Goal: Complete application form: Complete application form

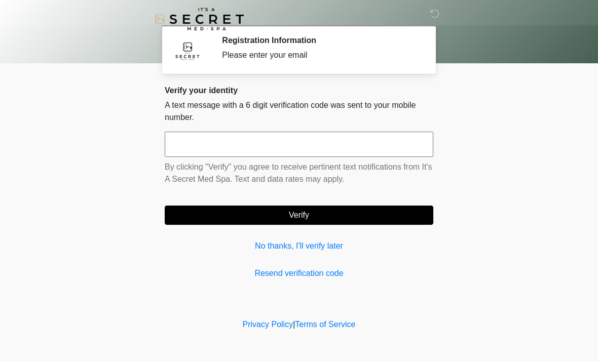
click at [282, 132] on input "text" at bounding box center [299, 144] width 268 height 25
type input "******"
click at [320, 217] on button "Verify" at bounding box center [299, 215] width 268 height 19
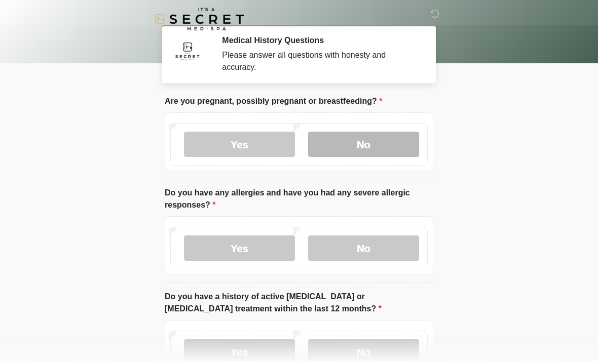
click at [381, 141] on label "No" at bounding box center [363, 144] width 111 height 25
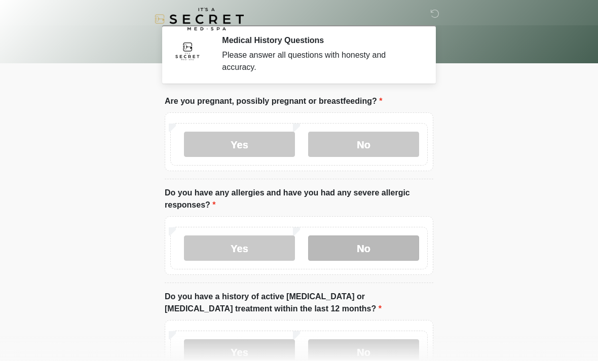
click at [397, 249] on label "No" at bounding box center [363, 248] width 111 height 25
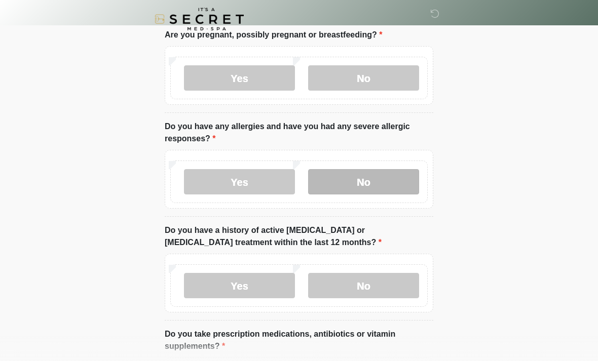
scroll to position [67, 0]
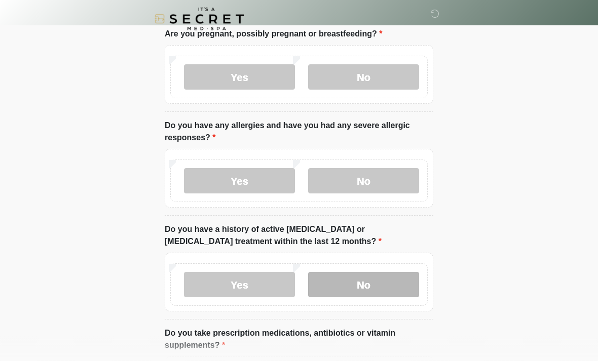
click at [391, 281] on label "No" at bounding box center [363, 285] width 111 height 25
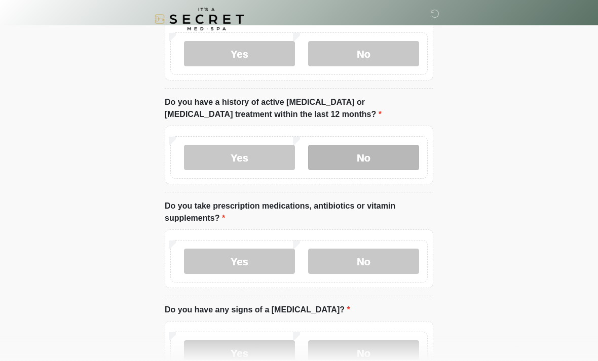
scroll to position [196, 0]
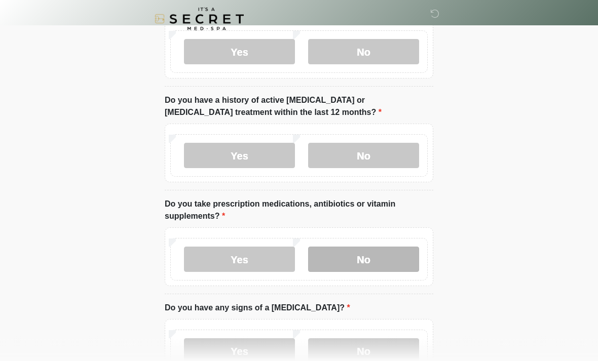
click at [402, 262] on label "No" at bounding box center [363, 259] width 111 height 25
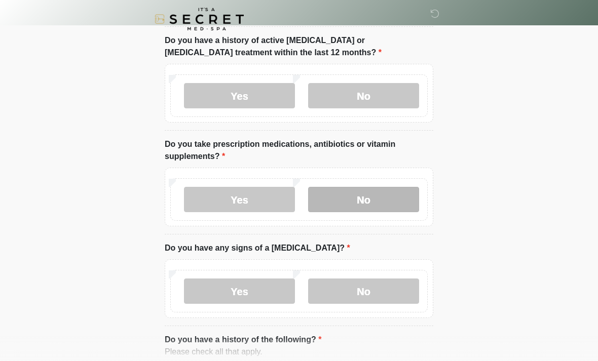
scroll to position [258, 0]
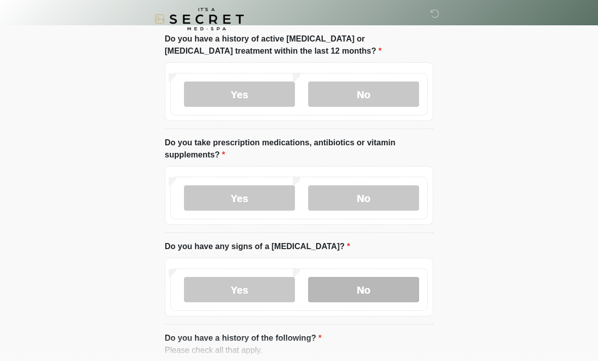
click at [389, 291] on label "No" at bounding box center [363, 289] width 111 height 25
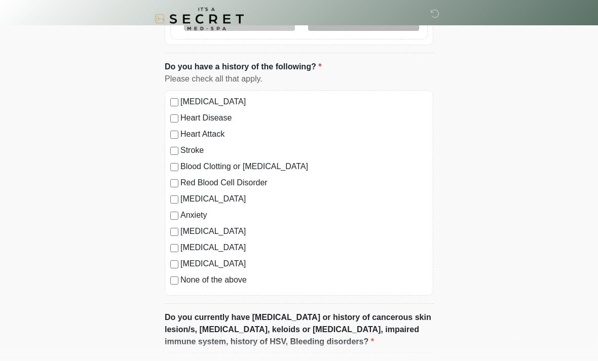
scroll to position [533, 0]
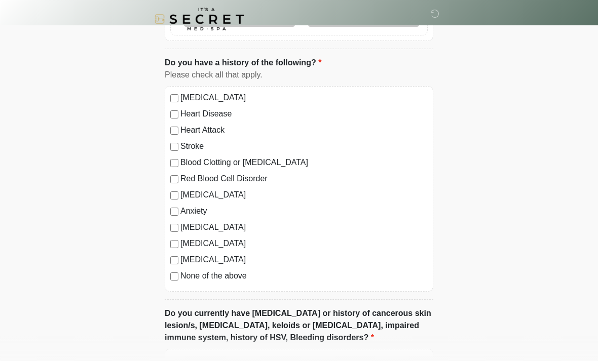
click at [221, 278] on label "None of the above" at bounding box center [303, 276] width 247 height 12
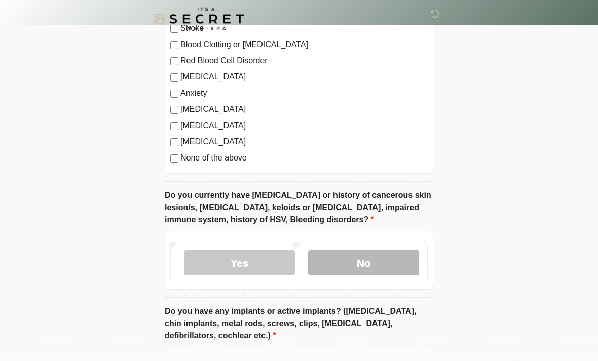
click at [399, 260] on label "No" at bounding box center [363, 263] width 111 height 25
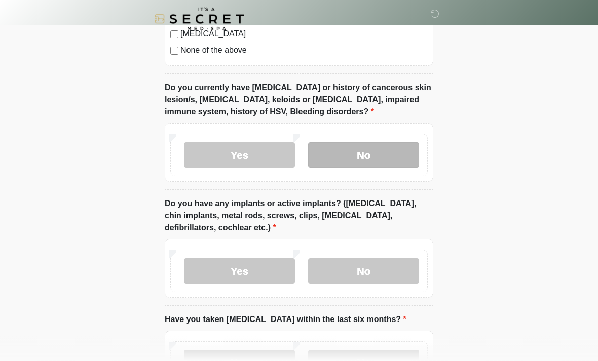
scroll to position [759, 0]
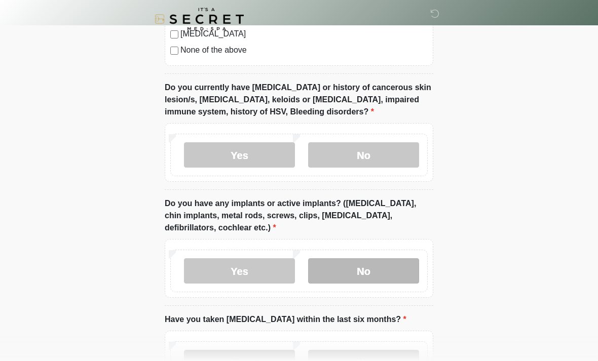
click at [394, 266] on label "No" at bounding box center [363, 270] width 111 height 25
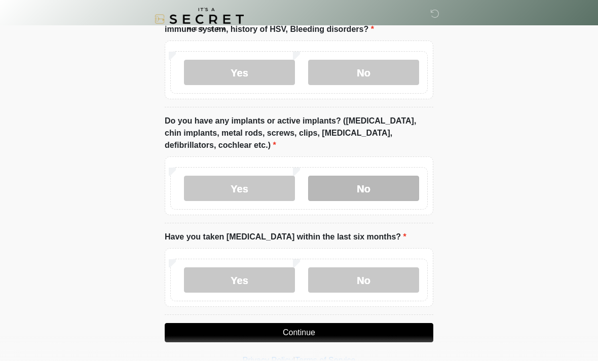
scroll to position [843, 0]
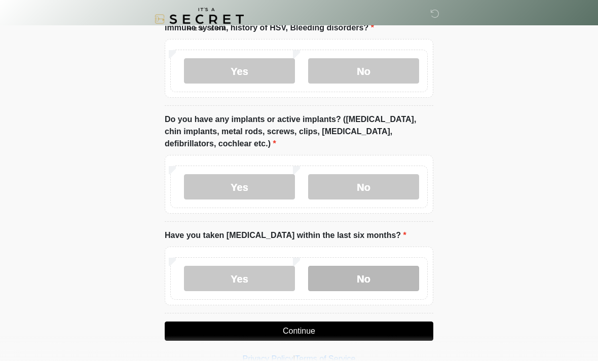
click at [391, 278] on label "No" at bounding box center [363, 278] width 111 height 25
click at [401, 336] on button "Continue" at bounding box center [299, 331] width 268 height 19
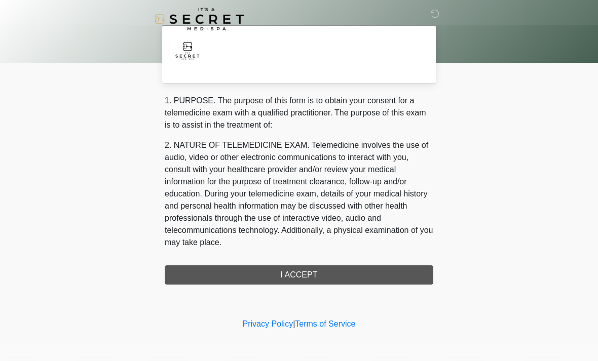
scroll to position [0, 0]
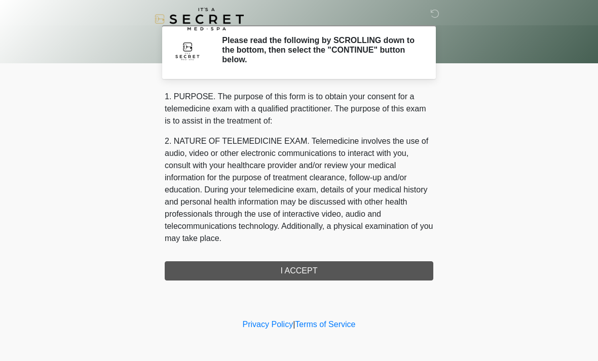
click at [389, 269] on div "1. PURPOSE. The purpose of this form is to obtain your consent for a telemedici…" at bounding box center [299, 186] width 268 height 190
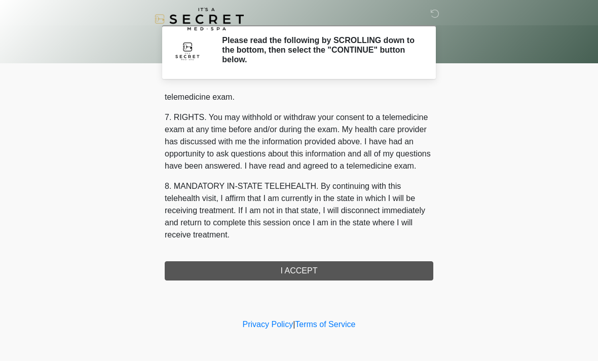
scroll to position [429, 0]
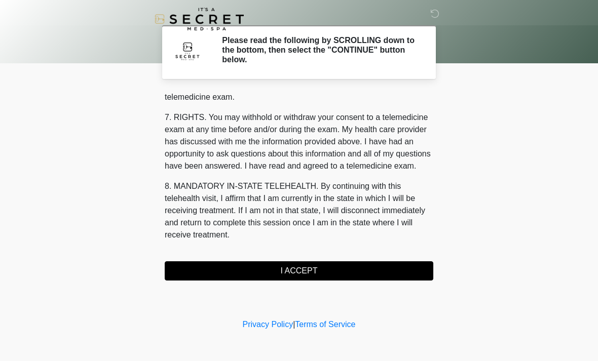
click at [368, 270] on button "I ACCEPT" at bounding box center [299, 270] width 268 height 19
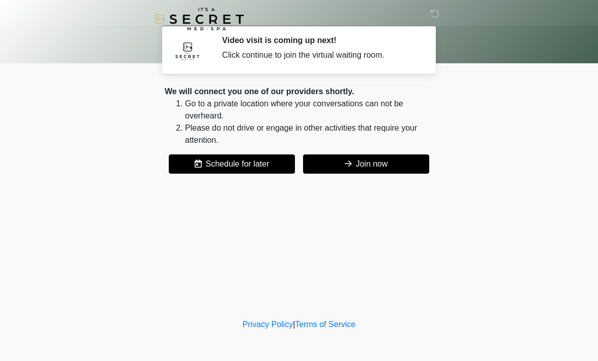
click at [400, 160] on button "Join now" at bounding box center [366, 163] width 126 height 19
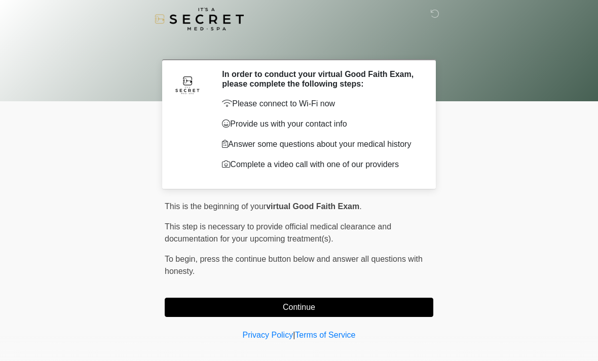
click at [219, 305] on button "Continue" at bounding box center [299, 307] width 268 height 19
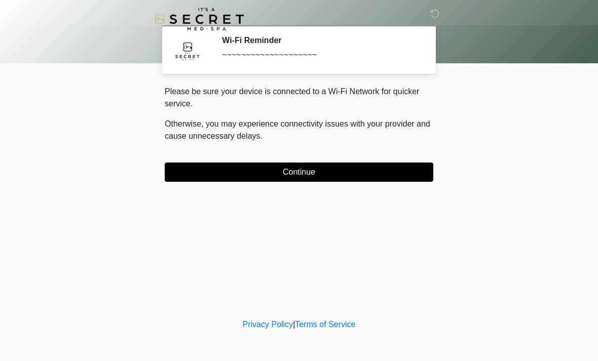
click at [213, 169] on button "Continue" at bounding box center [299, 172] width 268 height 19
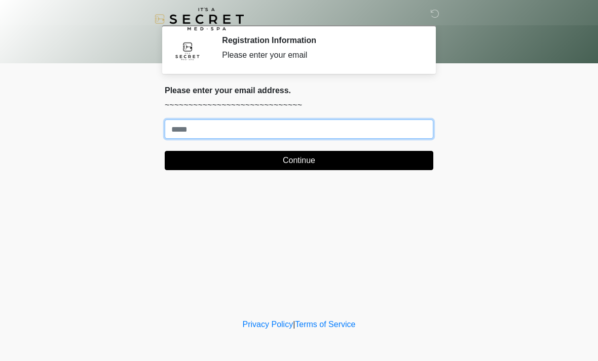
click at [190, 126] on input "Where should we email your treatment plan?" at bounding box center [299, 129] width 268 height 19
type input "**********"
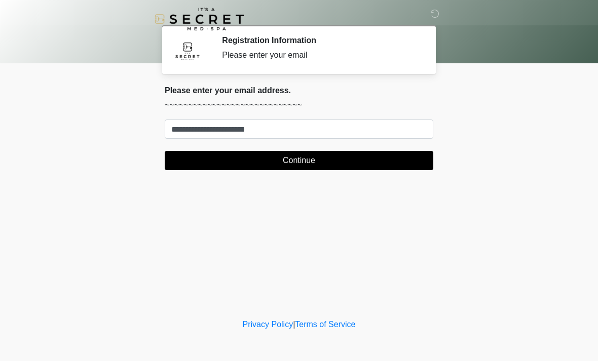
click at [303, 166] on button "Continue" at bounding box center [299, 160] width 268 height 19
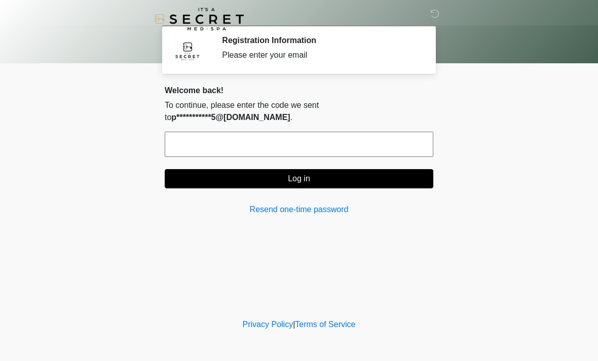
click at [261, 143] on input "text" at bounding box center [299, 144] width 268 height 25
type input "*"
click at [284, 209] on link "Resend one-time password" at bounding box center [299, 210] width 268 height 12
click at [204, 143] on input "text" at bounding box center [299, 144] width 268 height 25
type input "******"
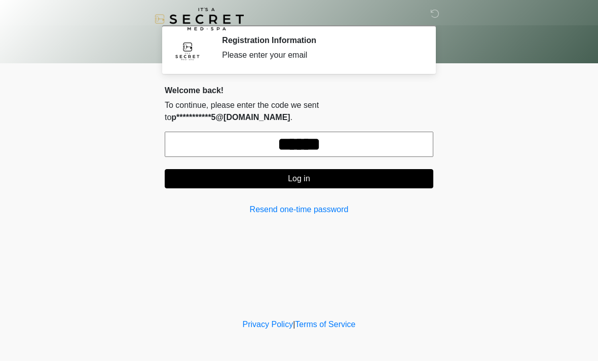
click at [308, 181] on button "Log in" at bounding box center [299, 178] width 268 height 19
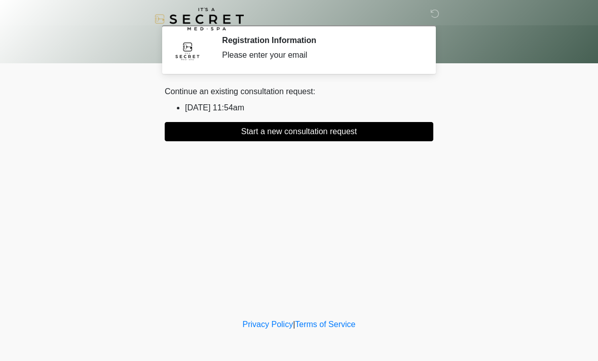
click at [295, 132] on button "Start a new consultation request" at bounding box center [299, 131] width 268 height 19
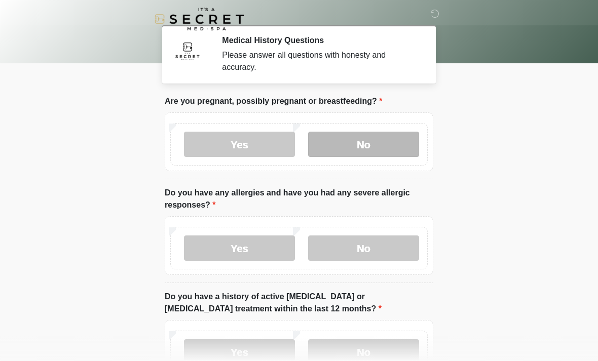
click at [354, 152] on label "No" at bounding box center [363, 144] width 111 height 25
click at [243, 253] on label "Yes" at bounding box center [239, 248] width 111 height 25
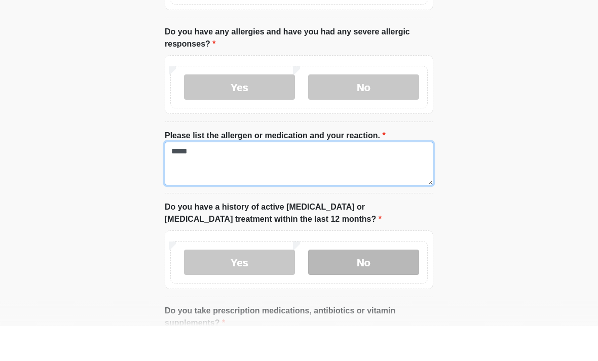
type textarea "*****"
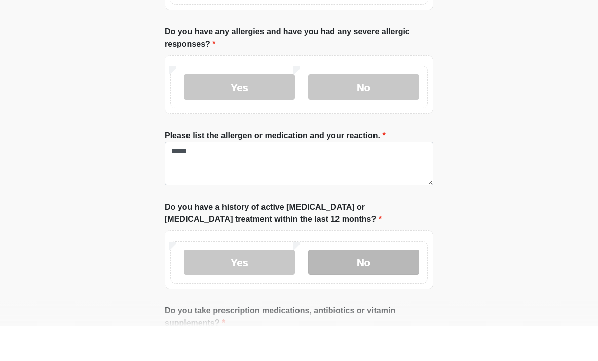
click at [359, 285] on label "No" at bounding box center [363, 297] width 111 height 25
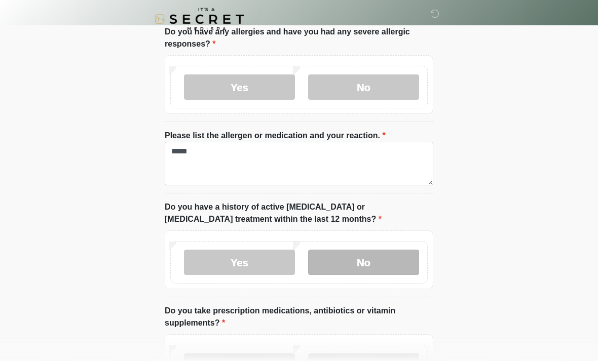
click at [364, 265] on label "No" at bounding box center [363, 262] width 111 height 25
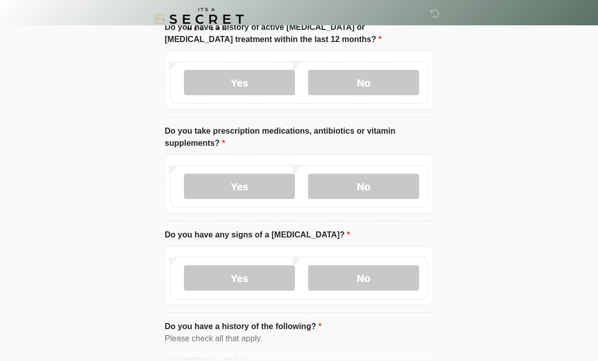
scroll to position [341, 0]
click at [259, 187] on label "Yes" at bounding box center [239, 185] width 111 height 25
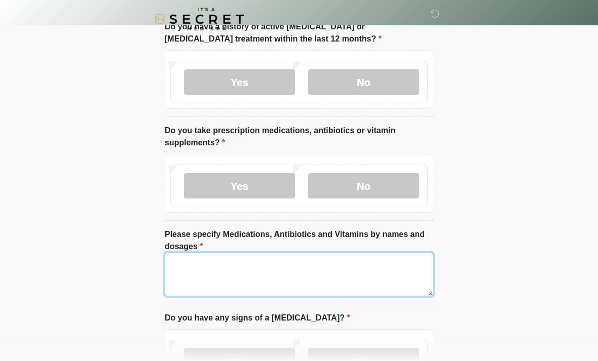
click at [211, 263] on textarea "Please specify Medications, Antibiotics and Vitamins by names and dosages" at bounding box center [299, 275] width 268 height 44
type textarea "**********"
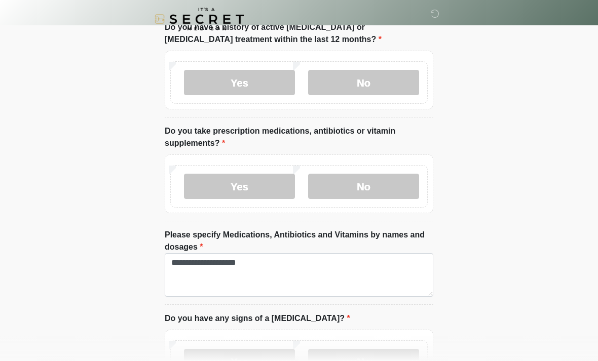
drag, startPoint x: 436, startPoint y: 243, endPoint x: 534, endPoint y: 285, distance: 107.1
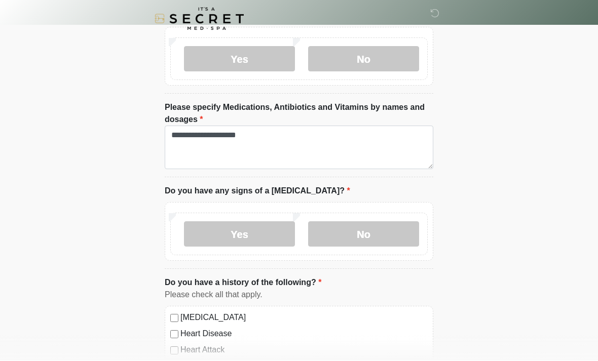
scroll to position [469, 0]
click at [344, 234] on label "No" at bounding box center [363, 233] width 111 height 25
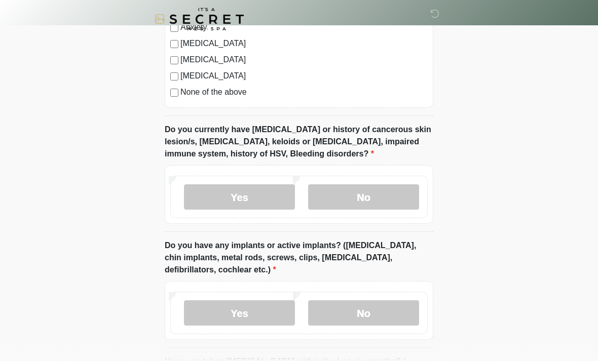
scroll to position [873, 0]
click at [354, 199] on label "No" at bounding box center [363, 196] width 111 height 25
click at [375, 313] on label "No" at bounding box center [363, 312] width 111 height 25
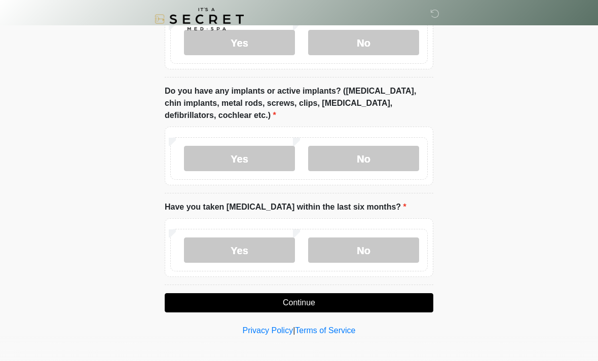
scroll to position [1028, 0]
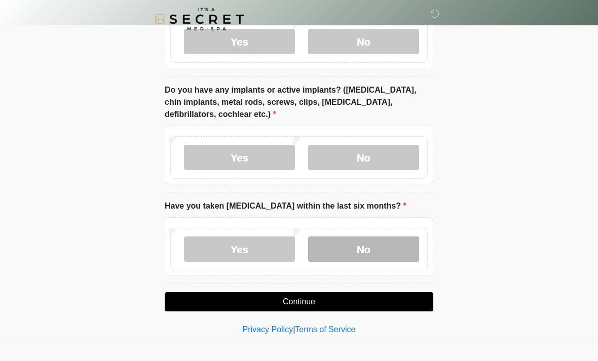
click at [355, 249] on label "No" at bounding box center [363, 249] width 111 height 25
click at [286, 298] on button "Continue" at bounding box center [299, 301] width 268 height 19
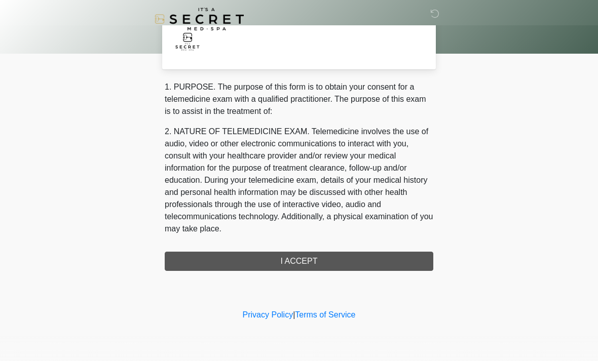
scroll to position [0, 0]
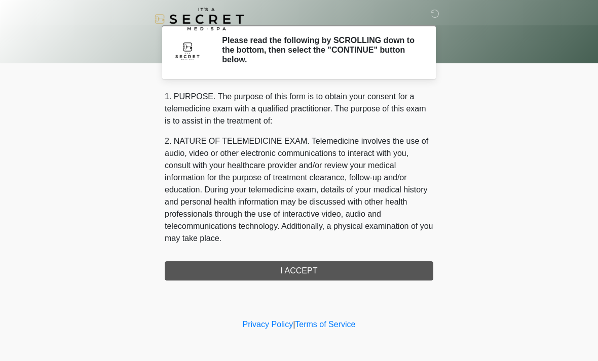
click at [320, 271] on div "1. PURPOSE. The purpose of this form is to obtain your consent for a telemedici…" at bounding box center [299, 186] width 268 height 190
click at [425, 187] on p "2. NATURE OF TELEMEDICINE EXAM. Telemedicine involves the use of audio, video o…" at bounding box center [299, 189] width 268 height 109
click at [431, 252] on div "1. PURPOSE. The purpose of this form is to obtain your consent for a telemedici…" at bounding box center [299, 186] width 268 height 190
click at [286, 272] on div "1. PURPOSE. The purpose of this form is to obtain your consent for a telemedici…" at bounding box center [299, 186] width 268 height 190
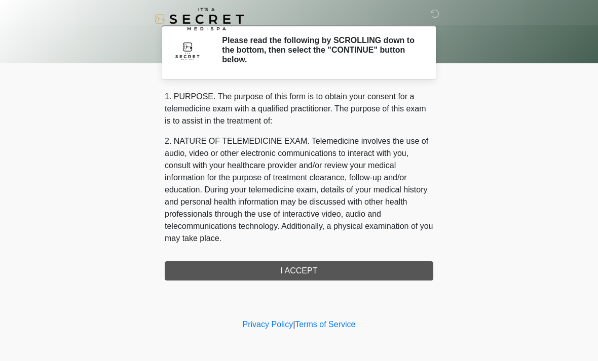
click at [351, 244] on p "2. NATURE OF TELEMEDICINE EXAM. Telemedicine involves the use of audio, video o…" at bounding box center [299, 189] width 268 height 109
click at [379, 246] on div "1. PURPOSE. The purpose of this form is to obtain your consent for a telemedici…" at bounding box center [299, 170] width 268 height 159
click at [340, 246] on div "1. PURPOSE. The purpose of this form is to obtain your consent for a telemedici…" at bounding box center [299, 170] width 268 height 159
click at [302, 267] on div "1. PURPOSE. The purpose of this form is to obtain your consent for a telemedici…" at bounding box center [299, 186] width 268 height 190
click at [300, 267] on div "1. PURPOSE. The purpose of this form is to obtain your consent for a telemedici…" at bounding box center [299, 186] width 268 height 190
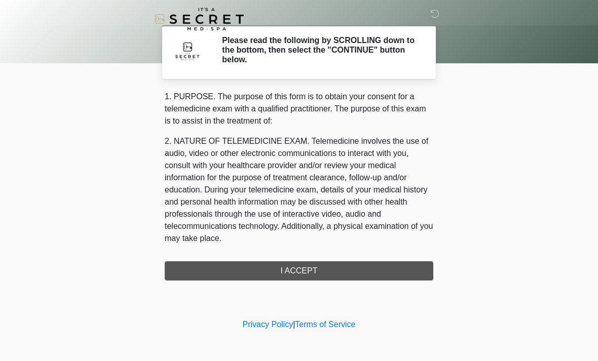
click at [377, 244] on div "1. PURPOSE. The purpose of this form is to obtain your consent for a telemedici…" at bounding box center [299, 170] width 268 height 159
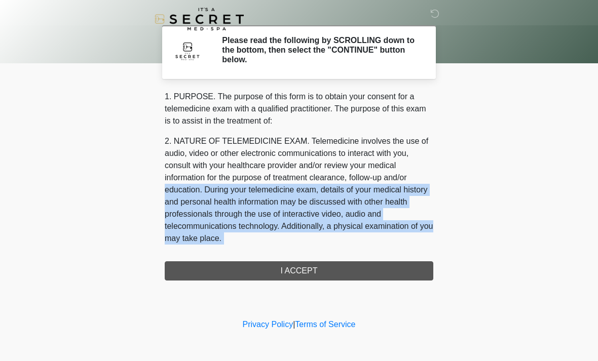
drag, startPoint x: 423, startPoint y: 175, endPoint x: 429, endPoint y: 248, distance: 73.2
click at [429, 248] on div "1. PURPOSE. The purpose of this form is to obtain your consent for a telemedici…" at bounding box center [299, 170] width 268 height 159
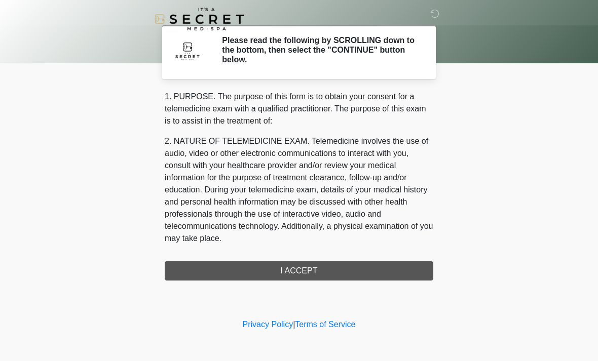
click at [293, 272] on div "1. PURPOSE. The purpose of this form is to obtain your consent for a telemedici…" at bounding box center [299, 186] width 268 height 190
click at [545, 184] on body "‎ ‎ Please read the following by SCROLLING down to the bottom, then select the …" at bounding box center [299, 180] width 598 height 361
click at [304, 270] on div "1. PURPOSE. The purpose of this form is to obtain your consent for a telemedici…" at bounding box center [299, 186] width 268 height 190
click at [345, 55] on h2 "Please read the following by SCROLLING down to the bottom, then select the "CON…" at bounding box center [320, 49] width 196 height 29
click at [302, 250] on div "1. PURPOSE. The purpose of this form is to obtain your consent for a telemedici…" at bounding box center [299, 186] width 268 height 190
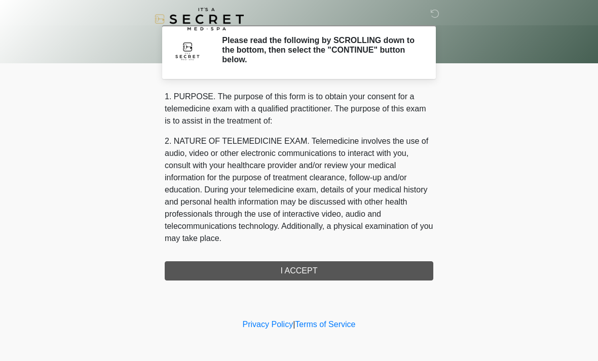
click at [586, 245] on body "‎ ‎ Please read the following by SCROLLING down to the bottom, then select the …" at bounding box center [299, 180] width 598 height 361
click at [278, 254] on div "1. PURPOSE. The purpose of this form is to obtain your consent for a telemedici…" at bounding box center [299, 186] width 268 height 190
click at [295, 277] on div "1. PURPOSE. The purpose of this form is to obtain your consent for a telemedici…" at bounding box center [299, 186] width 268 height 190
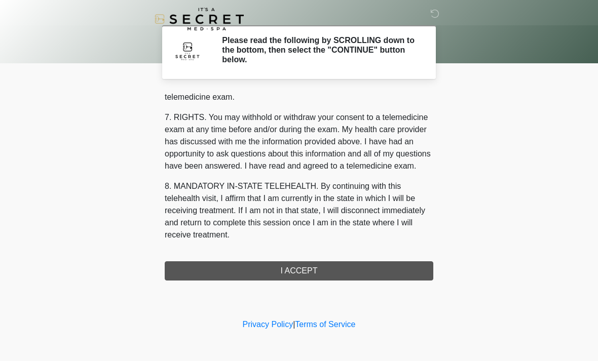
click at [592, 53] on div at bounding box center [299, 31] width 598 height 63
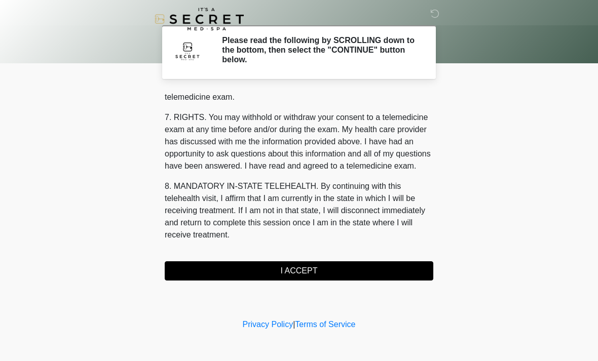
scroll to position [429, 0]
click at [289, 274] on button "I ACCEPT" at bounding box center [299, 270] width 268 height 19
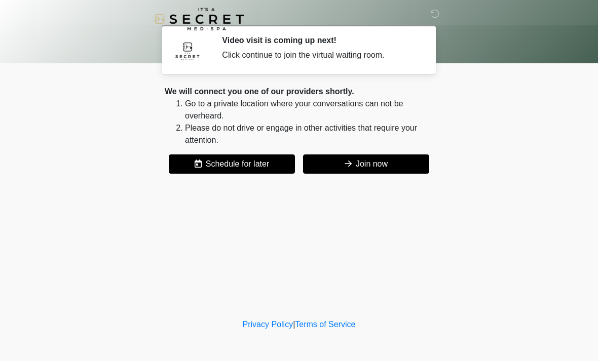
click at [397, 164] on button "Join now" at bounding box center [366, 163] width 126 height 19
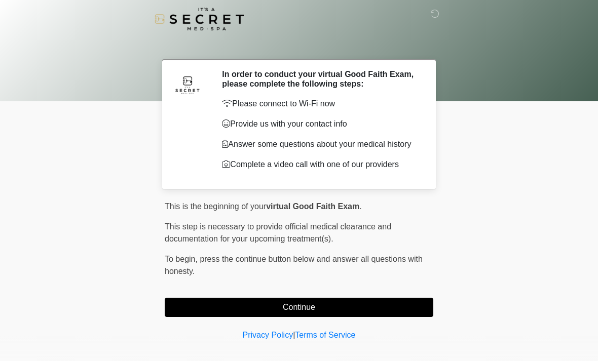
click at [198, 302] on button "Continue" at bounding box center [299, 307] width 268 height 19
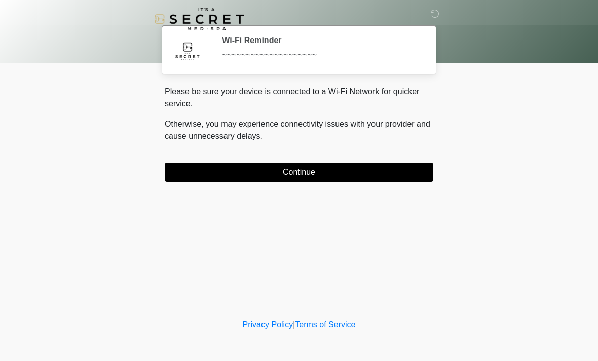
click at [180, 178] on button "Continue" at bounding box center [299, 172] width 268 height 19
